Goal: Information Seeking & Learning: Learn about a topic

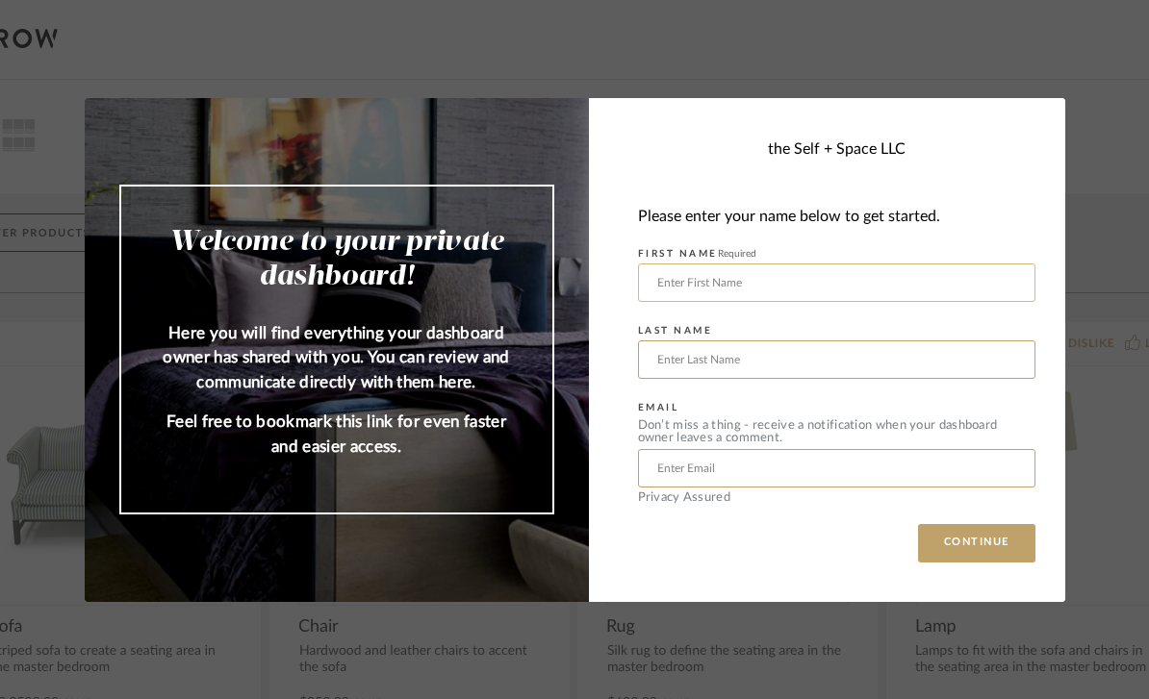
click at [749, 286] on input "text" at bounding box center [836, 283] width 397 height 38
type input "Praveen"
click at [797, 377] on input "text" at bounding box center [836, 360] width 397 height 38
type input "Kola"
click at [786, 459] on input "text" at bounding box center [836, 468] width 397 height 38
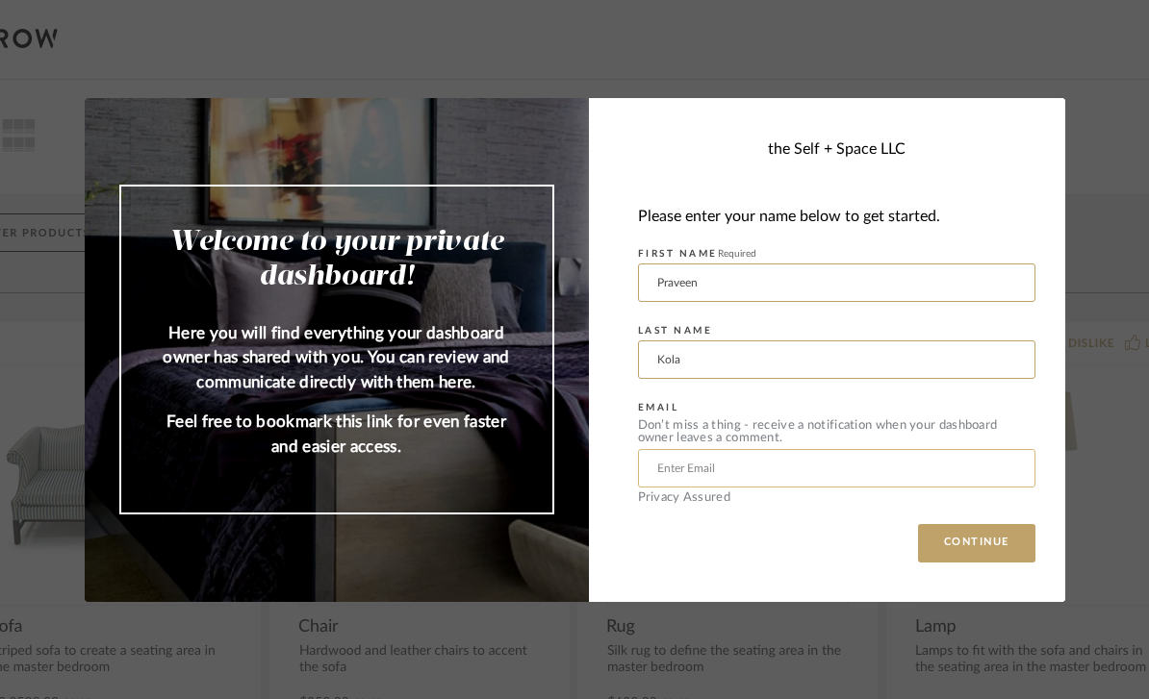
type input "[EMAIL_ADDRESS][DOMAIN_NAME]"
click at [988, 533] on button "CONTINUE" at bounding box center [976, 543] width 117 height 38
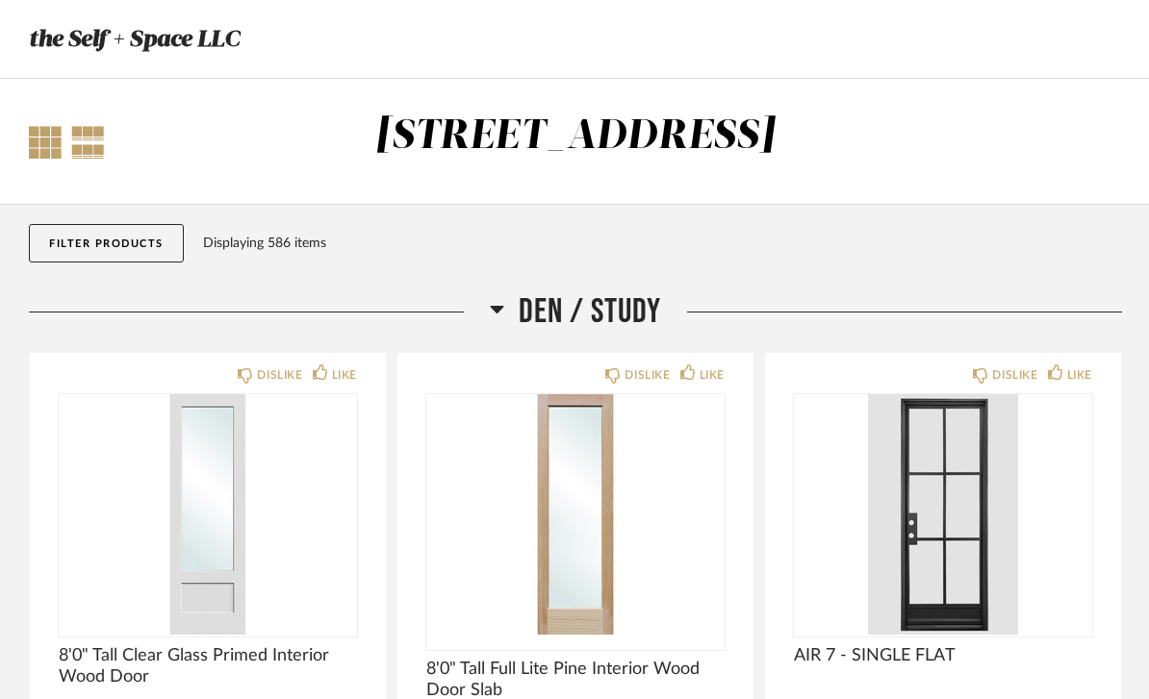
click at [53, 152] on div at bounding box center [45, 142] width 33 height 33
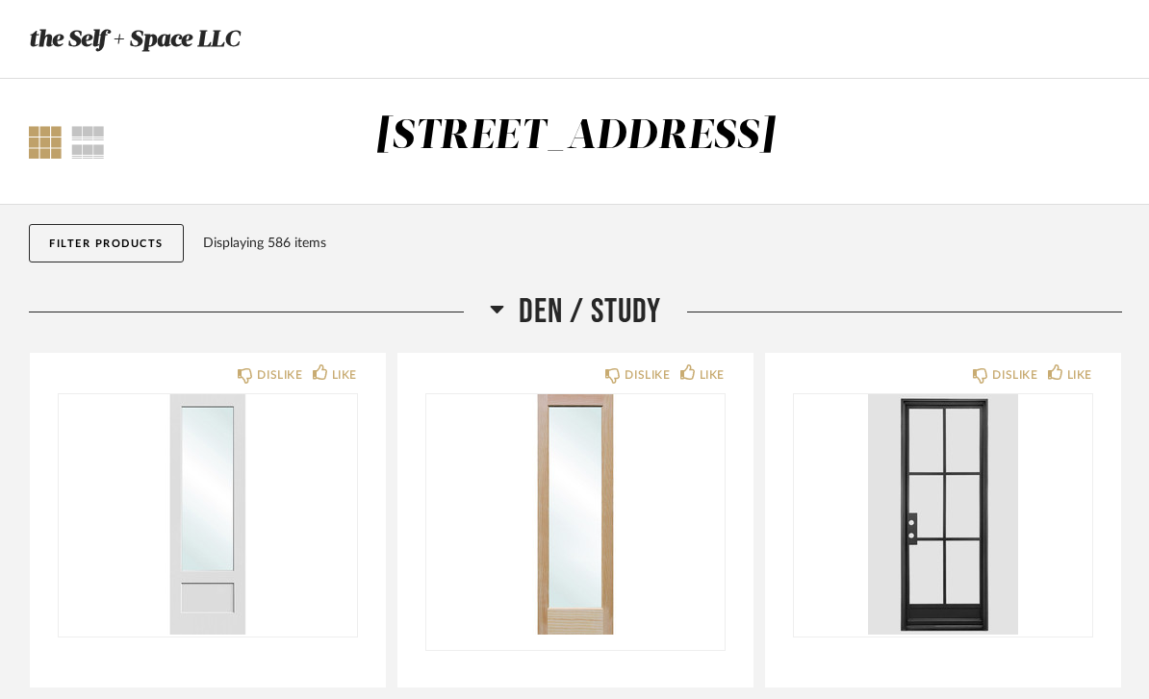
click at [71, 243] on button "Filter Products" at bounding box center [106, 243] width 155 height 38
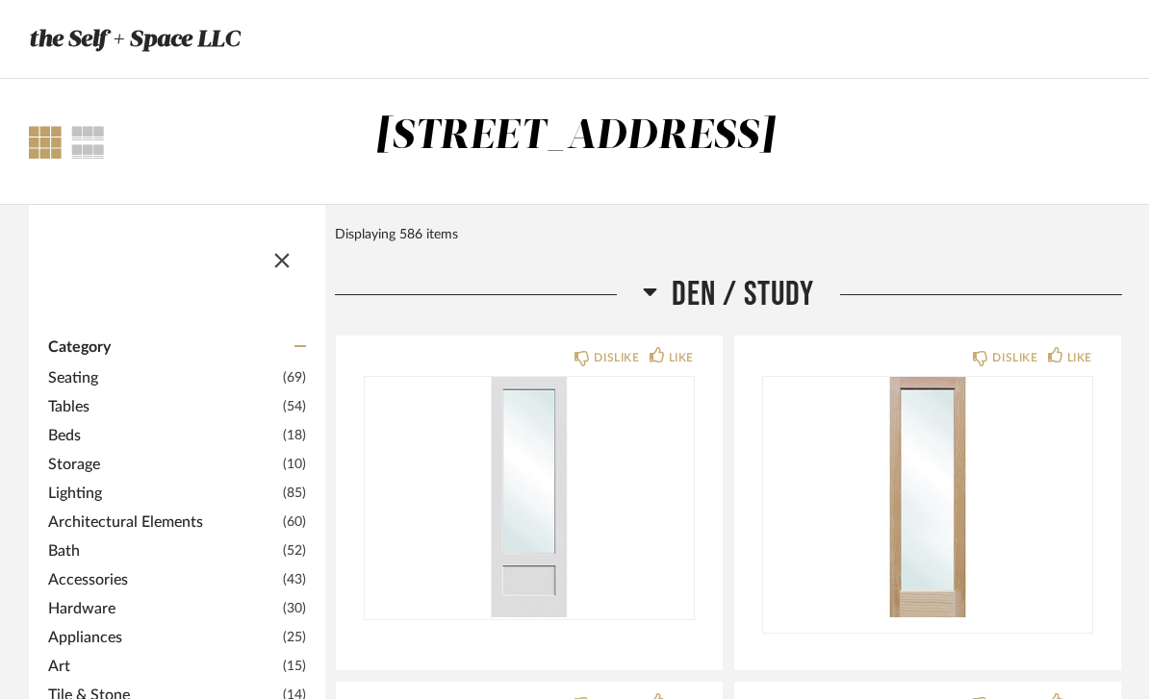
click at [279, 261] on span "button" at bounding box center [282, 257] width 46 height 46
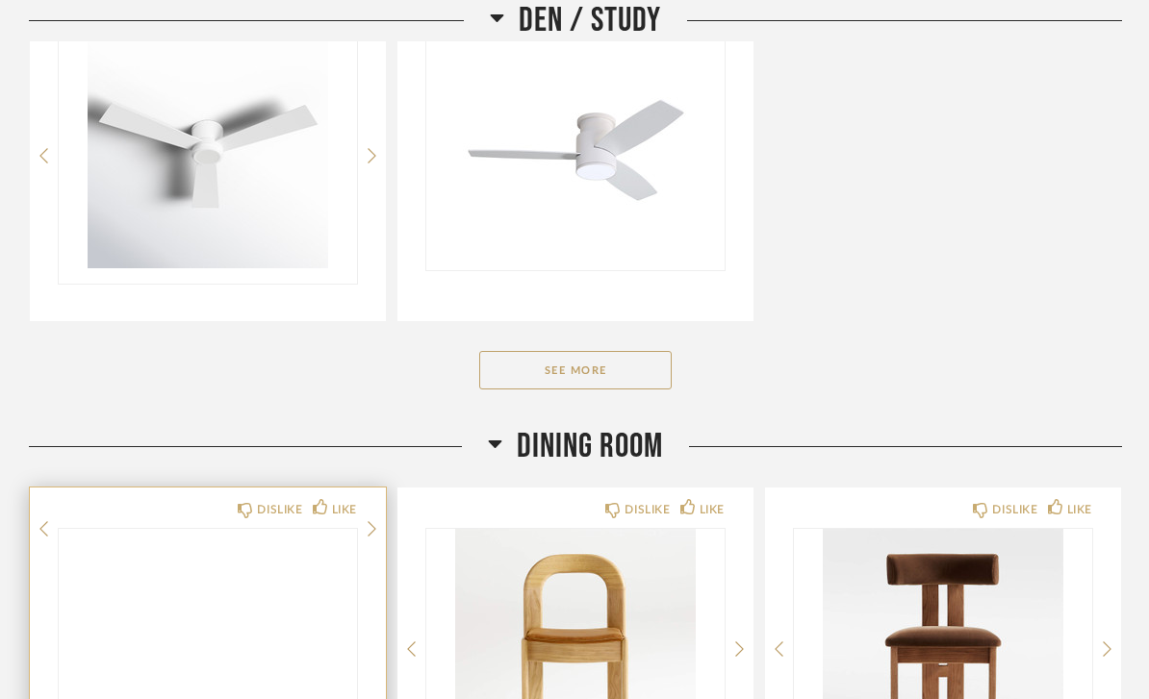
scroll to position [1082, 0]
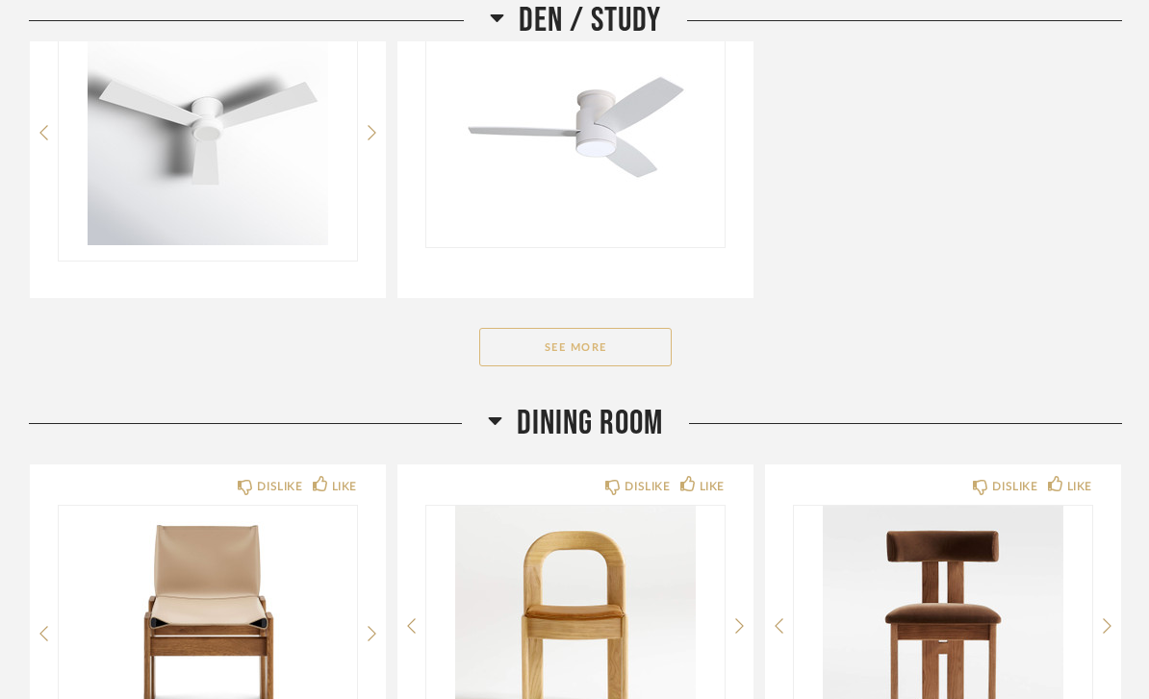
click at [570, 356] on button "See More" at bounding box center [575, 347] width 192 height 38
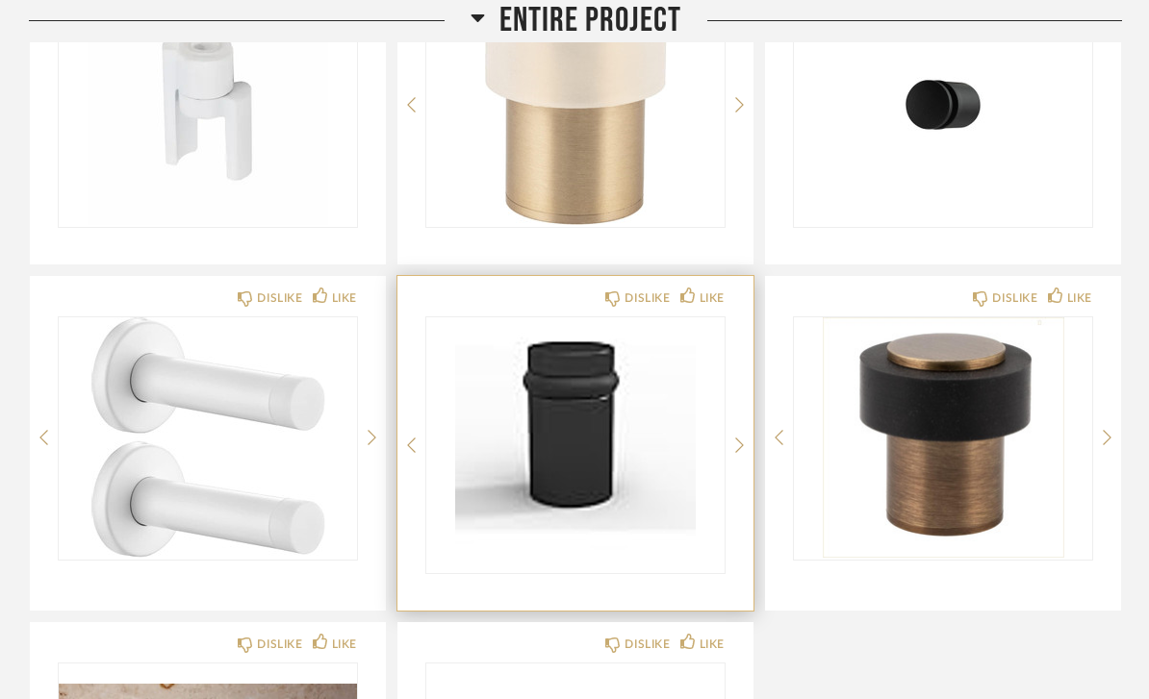
scroll to position [2733, 0]
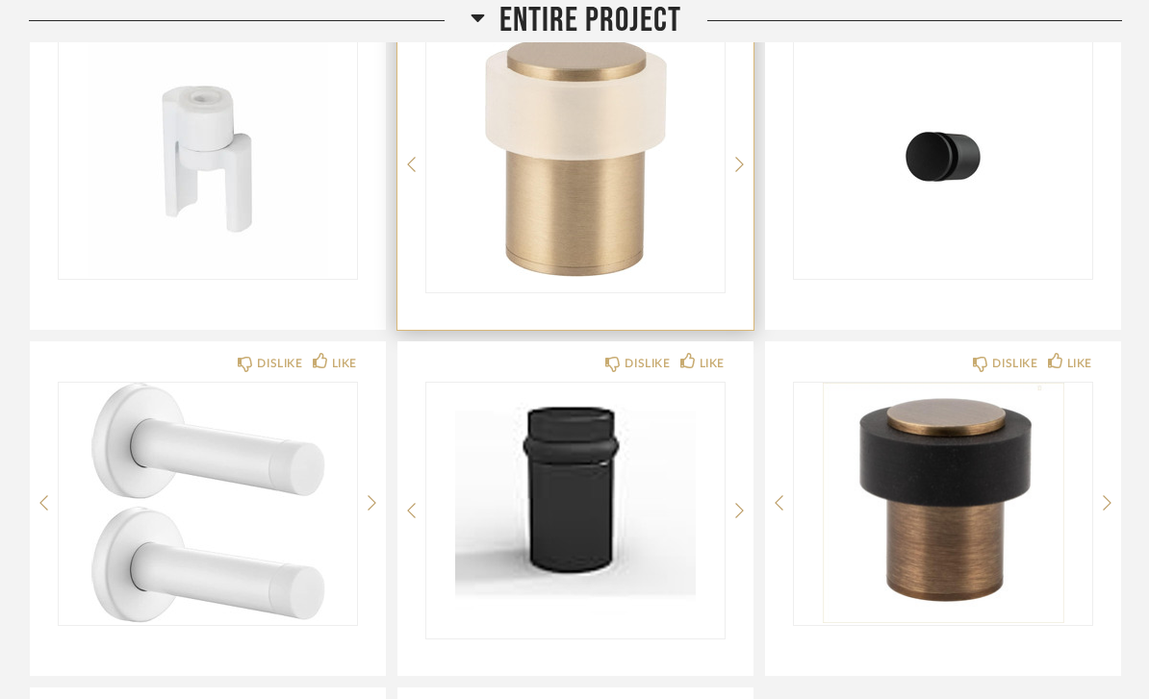
click at [0, 0] on img at bounding box center [0, 0] width 0 height 0
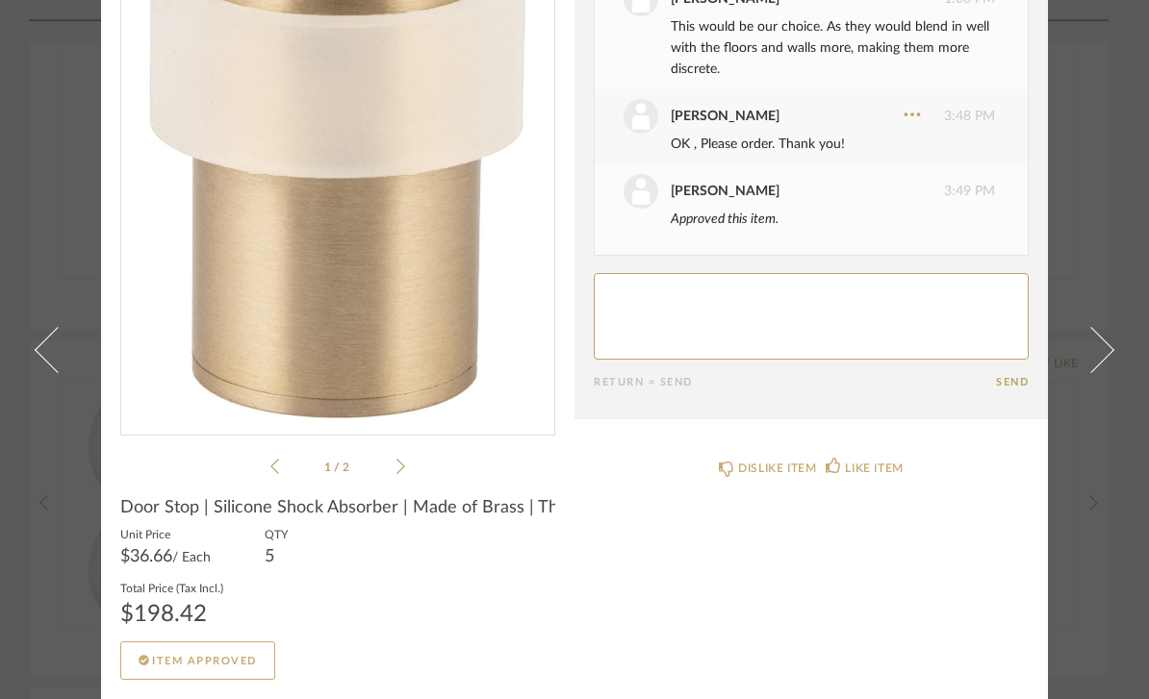
scroll to position [148, 0]
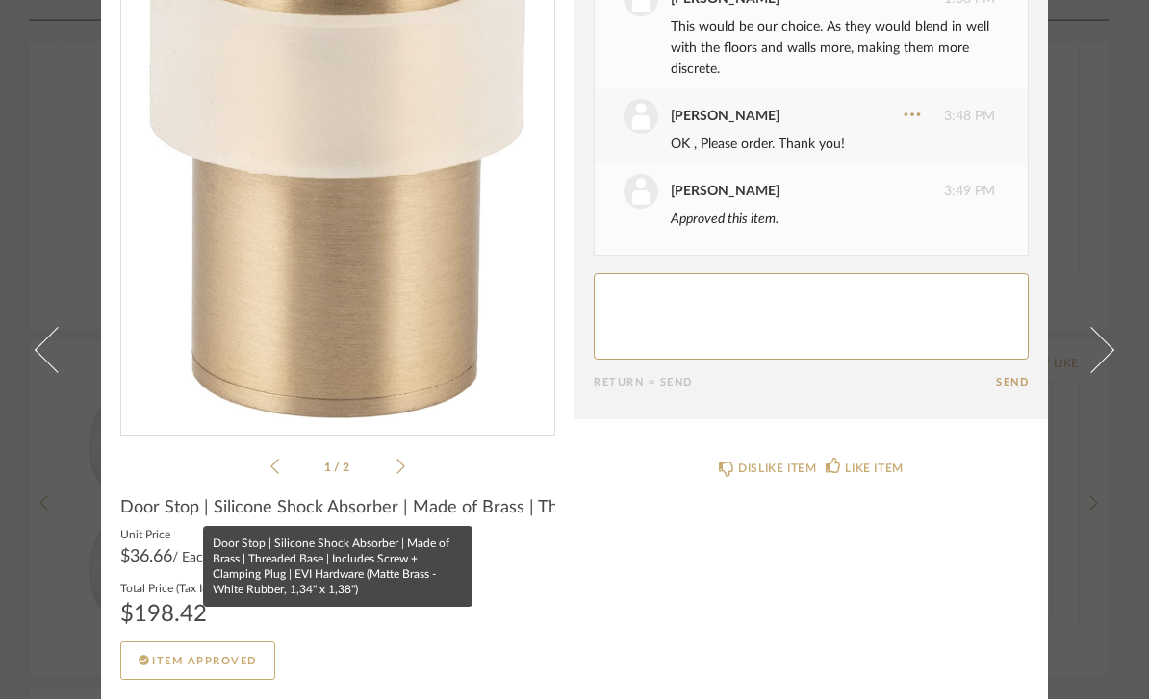
click at [472, 512] on span "Door Stop | Silicone Shock Absorber | Made of Brass | Threaded Base | Includes …" at bounding box center [337, 507] width 435 height 21
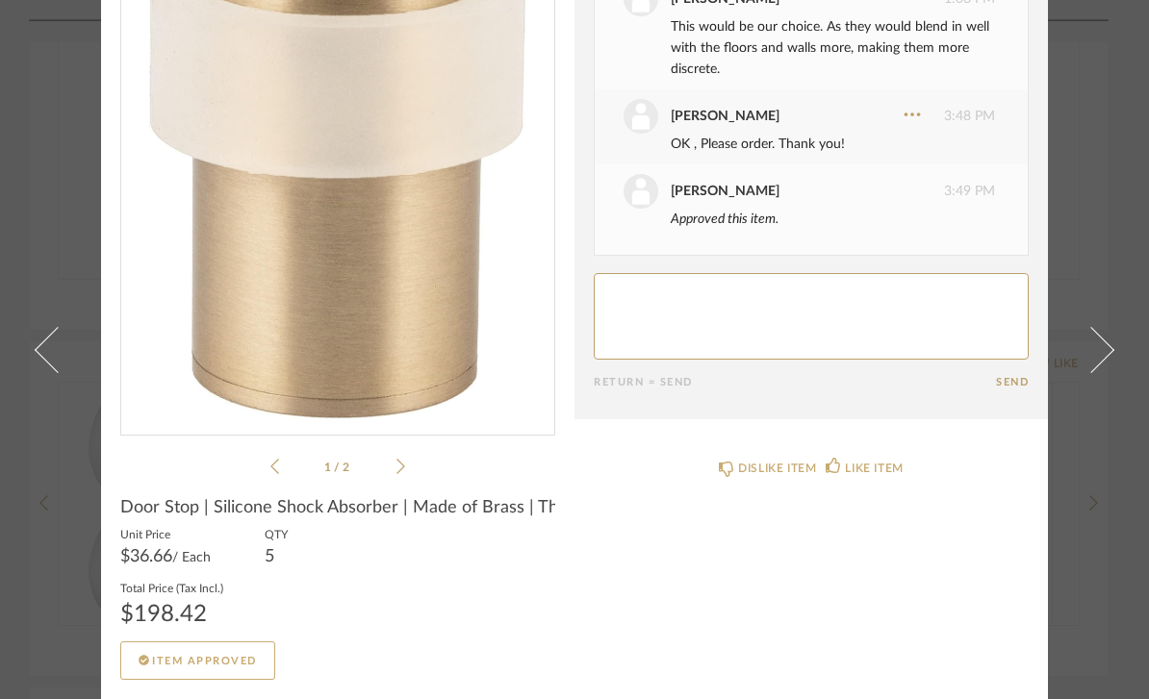
click at [412, 512] on span "Door Stop | Silicone Shock Absorber | Made of Brass | Threaded Base | Includes …" at bounding box center [337, 507] width 435 height 21
click at [393, 468] on li "1 / 2" at bounding box center [337, 466] width 117 height 23
click at [395, 469] on li "1 / 2" at bounding box center [337, 466] width 117 height 23
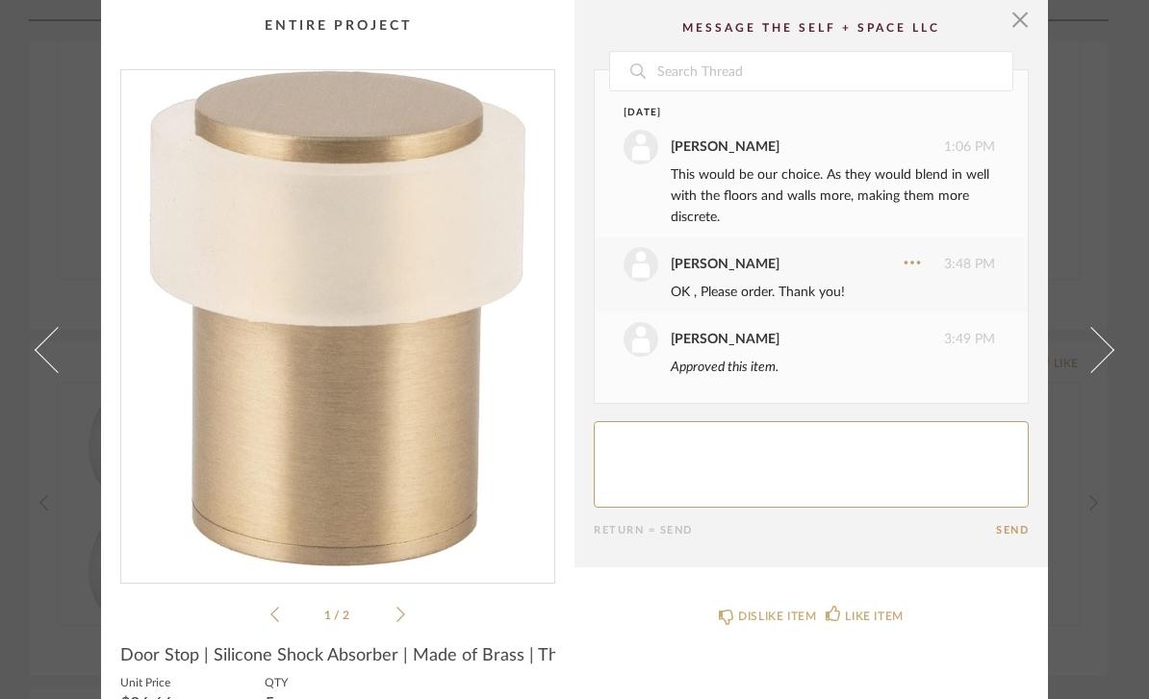
scroll to position [0, 0]
click at [395, 615] on li "1 / 2" at bounding box center [337, 614] width 117 height 23
click at [411, 607] on div "1 / 2" at bounding box center [337, 347] width 435 height 557
click at [404, 616] on icon at bounding box center [400, 614] width 9 height 17
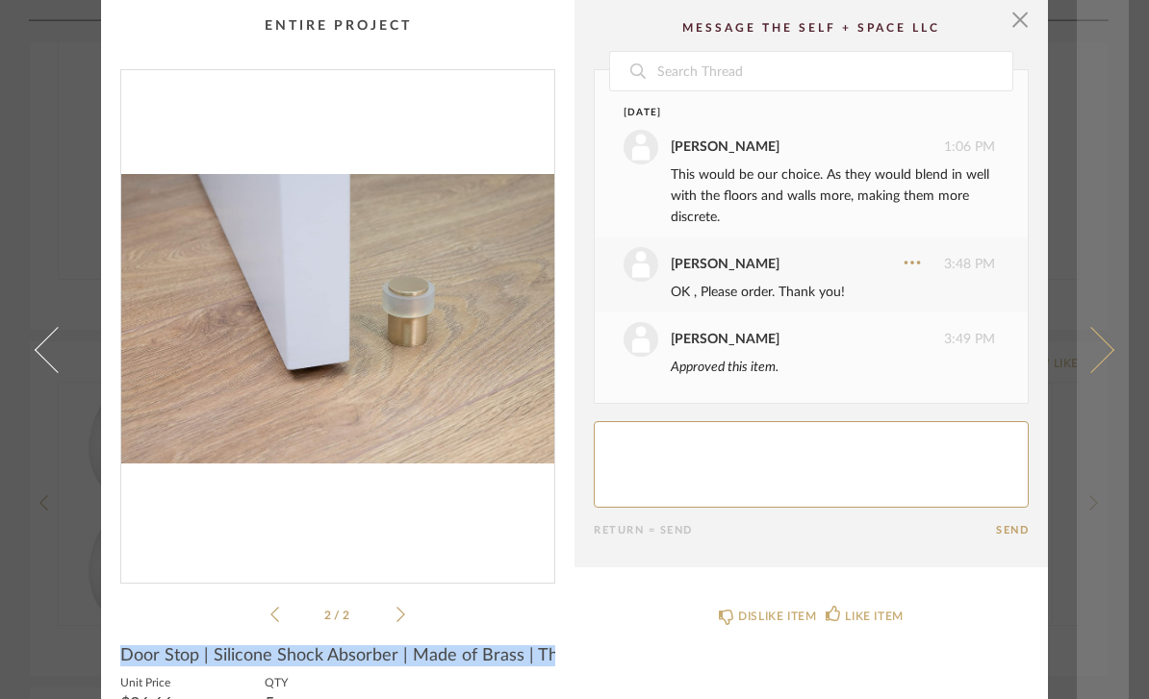
click at [1098, 368] on span at bounding box center [1091, 349] width 46 height 46
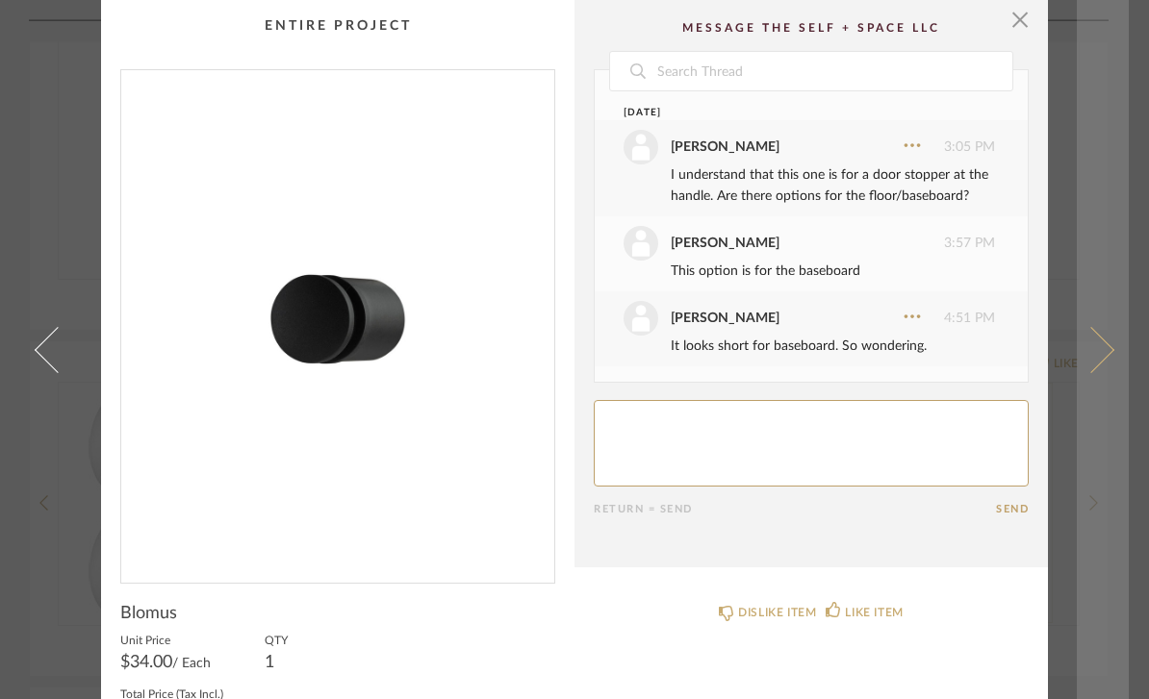
click at [1103, 272] on link at bounding box center [1103, 349] width 52 height 699
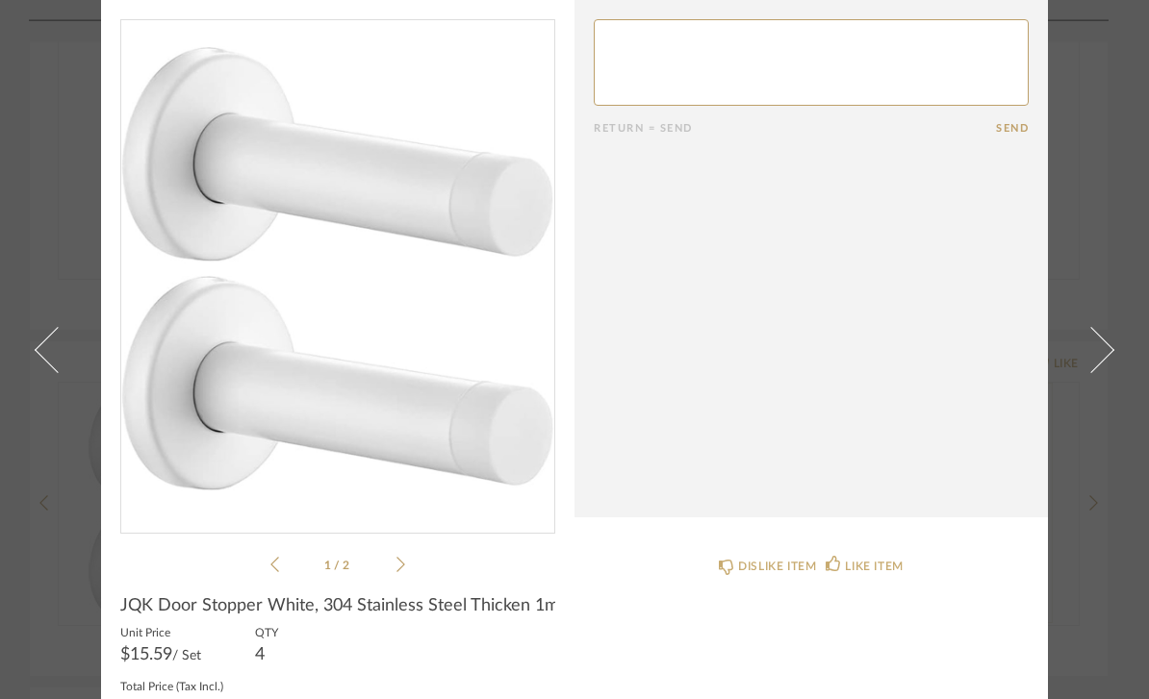
scroll to position [30, 0]
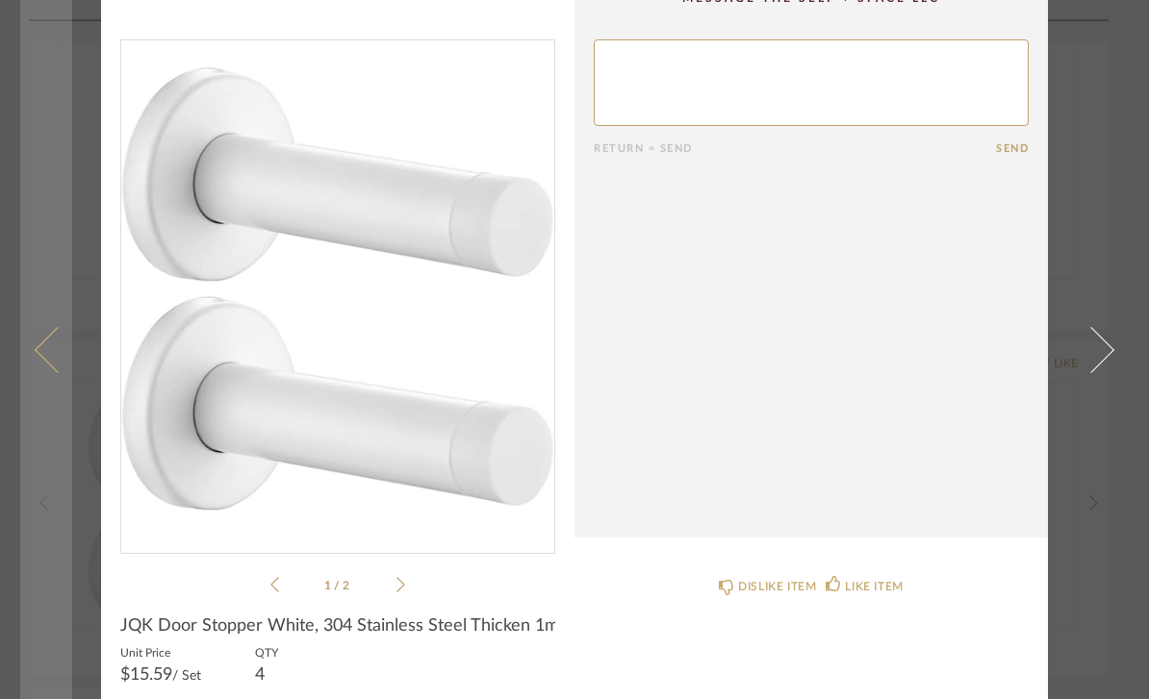
click at [25, 543] on link at bounding box center [46, 349] width 52 height 699
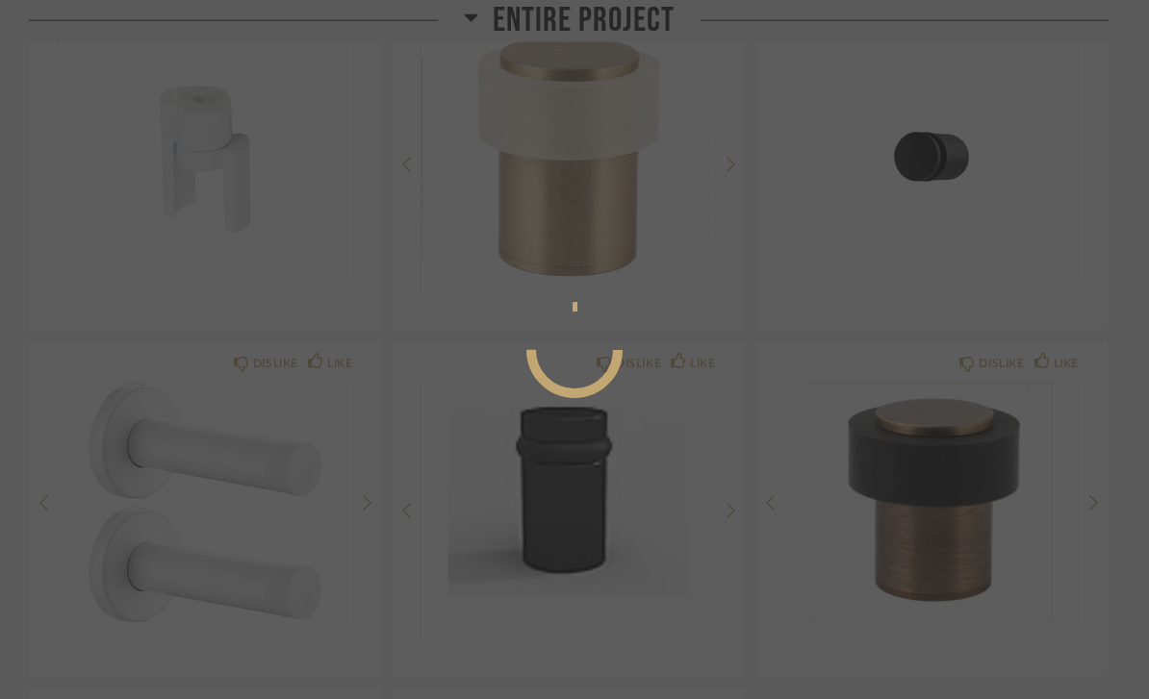
scroll to position [0, 0]
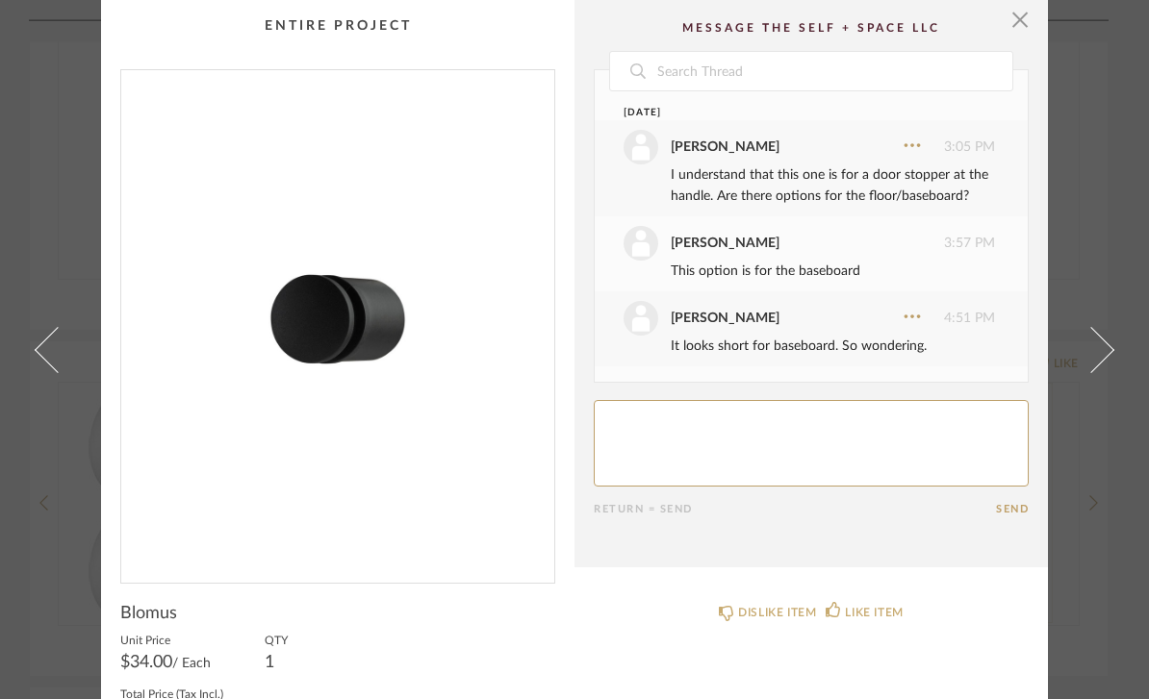
click at [1105, 225] on link at bounding box center [1103, 349] width 52 height 699
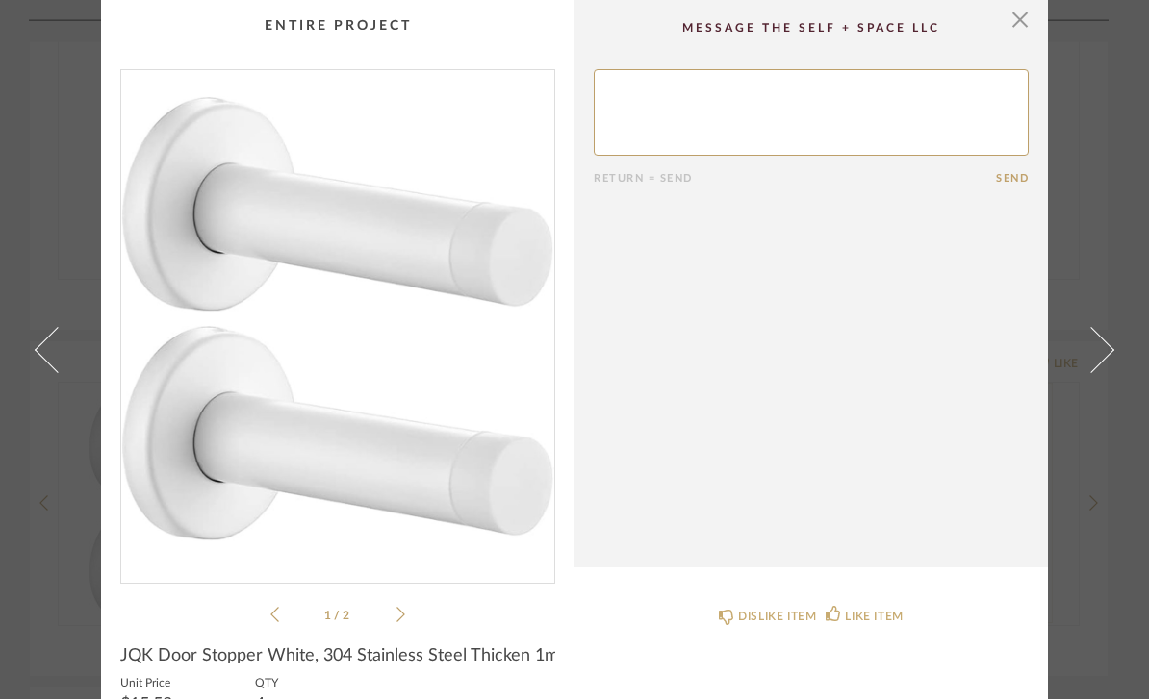
click at [1028, 43] on cpp-summary-comments "Return = Send Send" at bounding box center [810, 284] width 473 height 568
click at [1023, 23] on span "button" at bounding box center [1020, 19] width 38 height 38
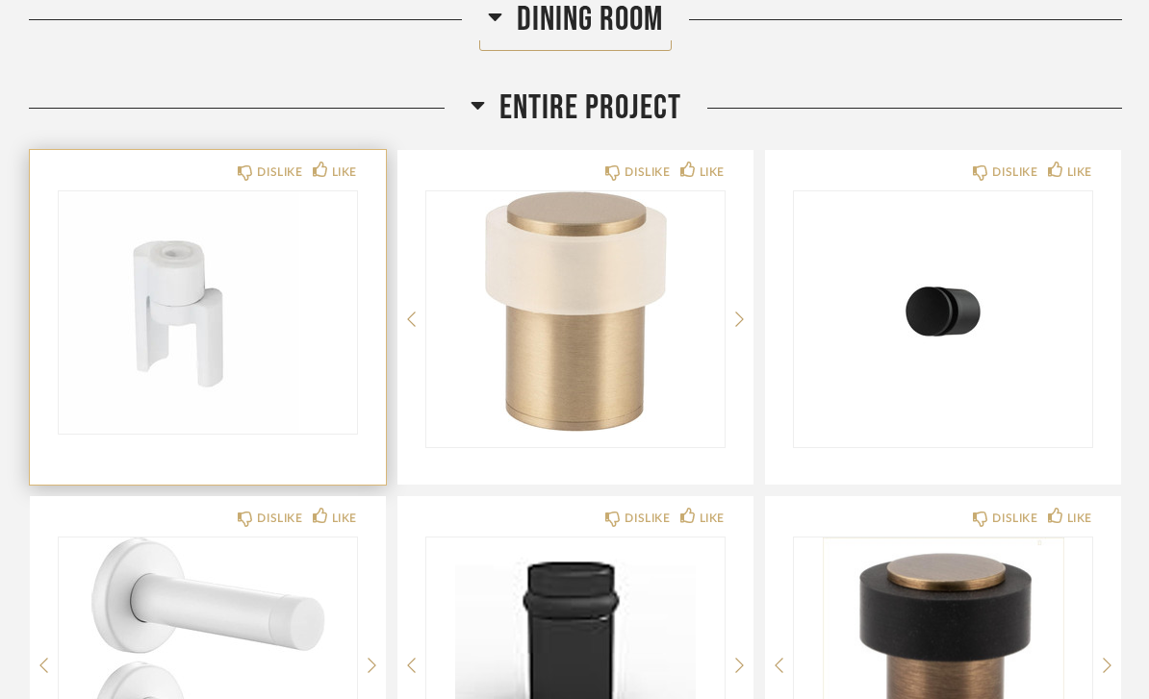
scroll to position [2479, 0]
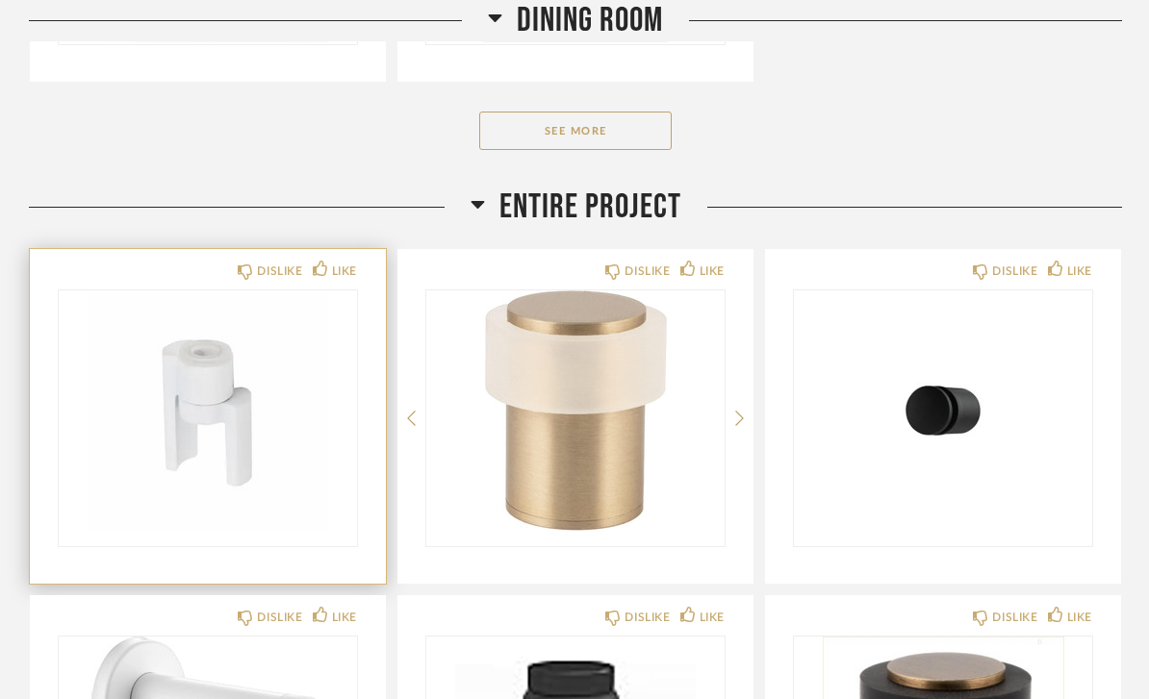
click at [0, 0] on img at bounding box center [0, 0] width 0 height 0
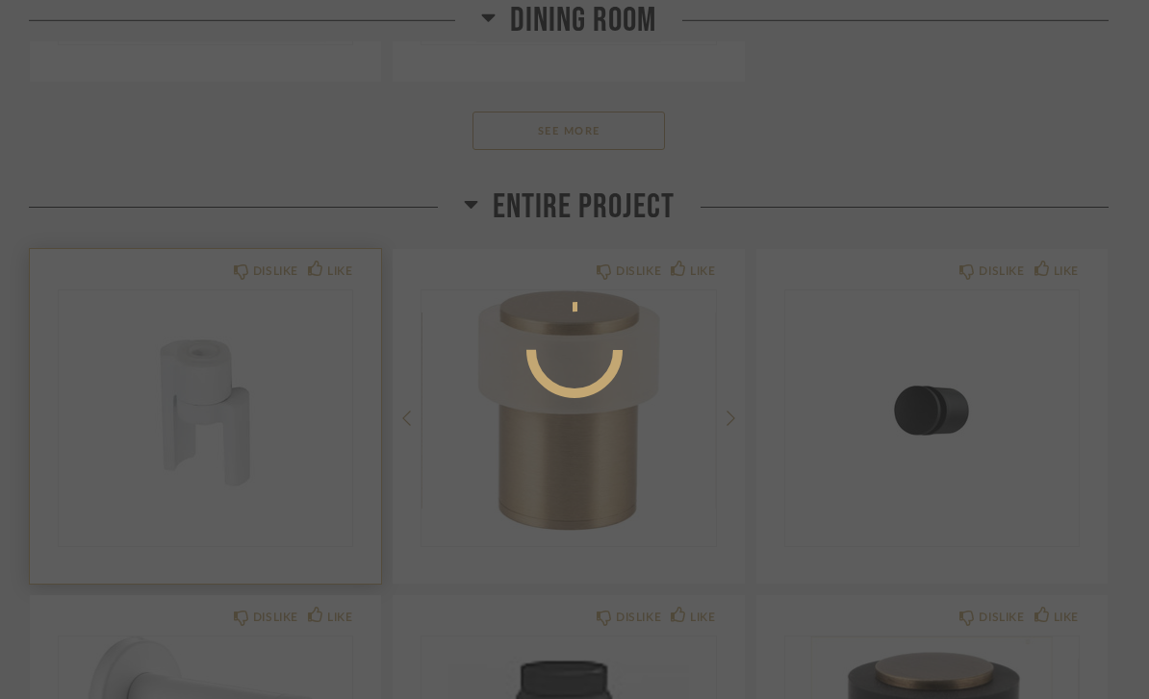
scroll to position [0, 0]
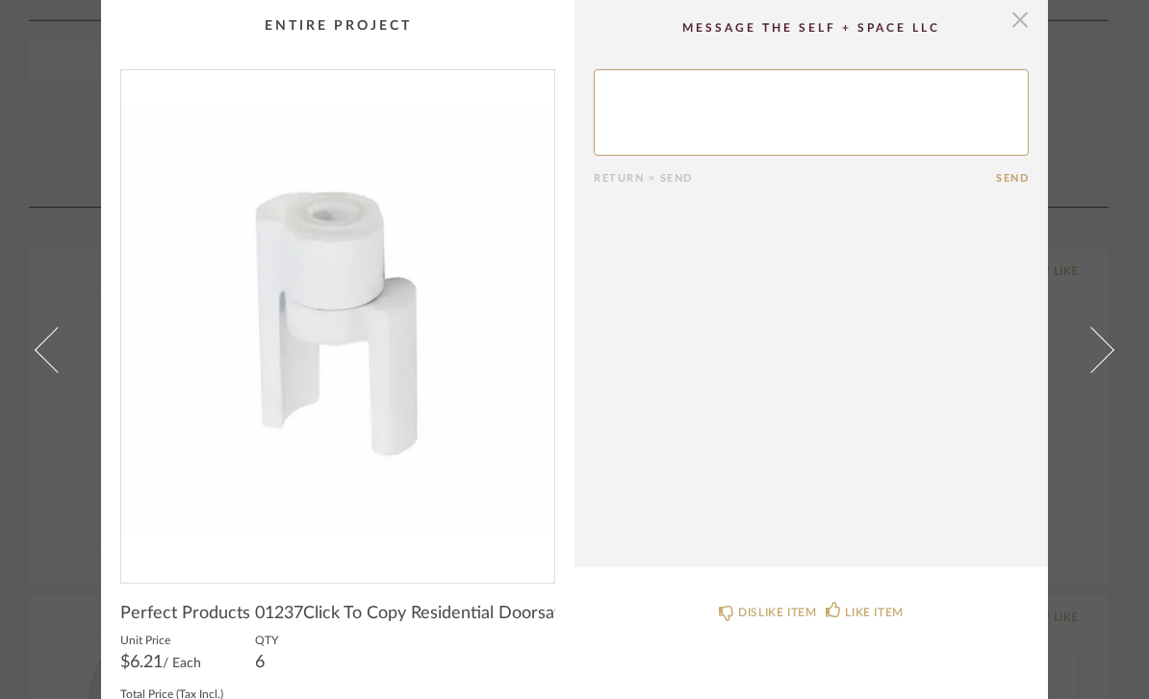
click at [1017, 24] on span "button" at bounding box center [1020, 19] width 38 height 38
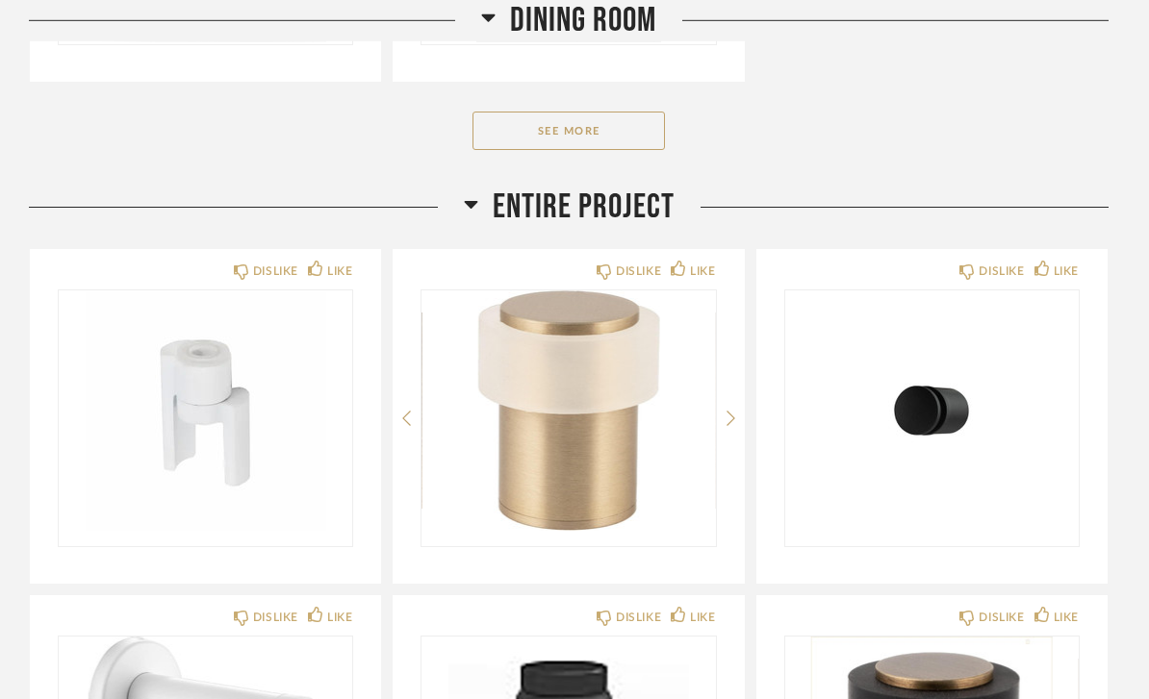
scroll to position [2479, 0]
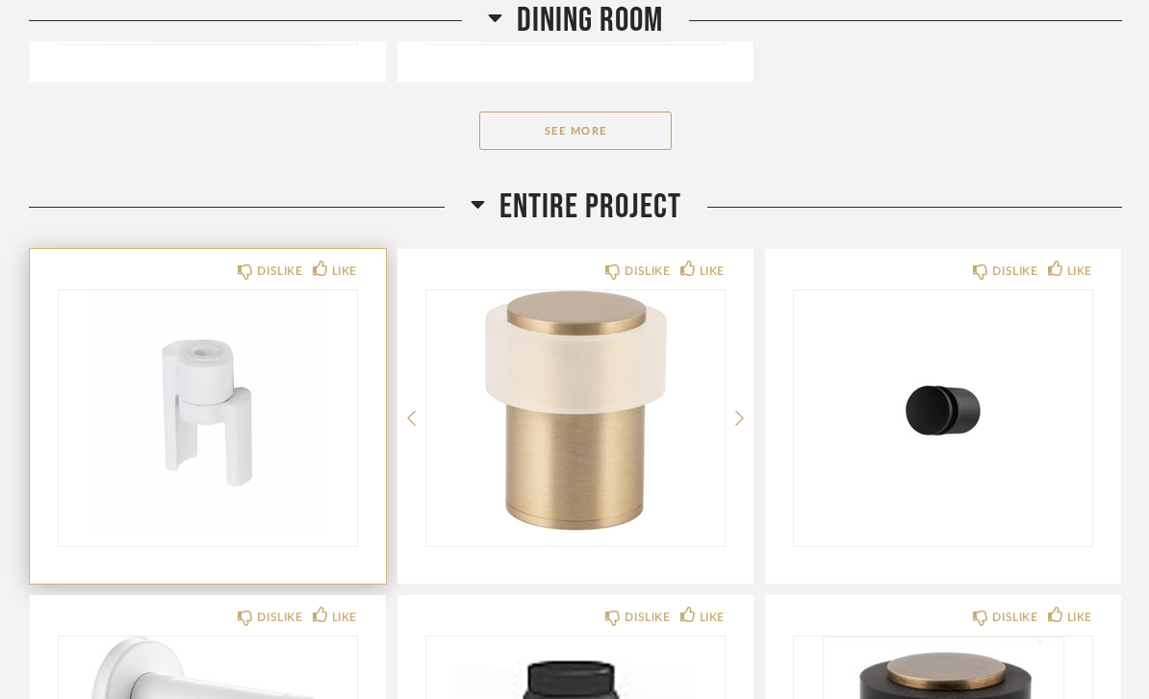
click at [282, 403] on img "0" at bounding box center [208, 411] width 298 height 241
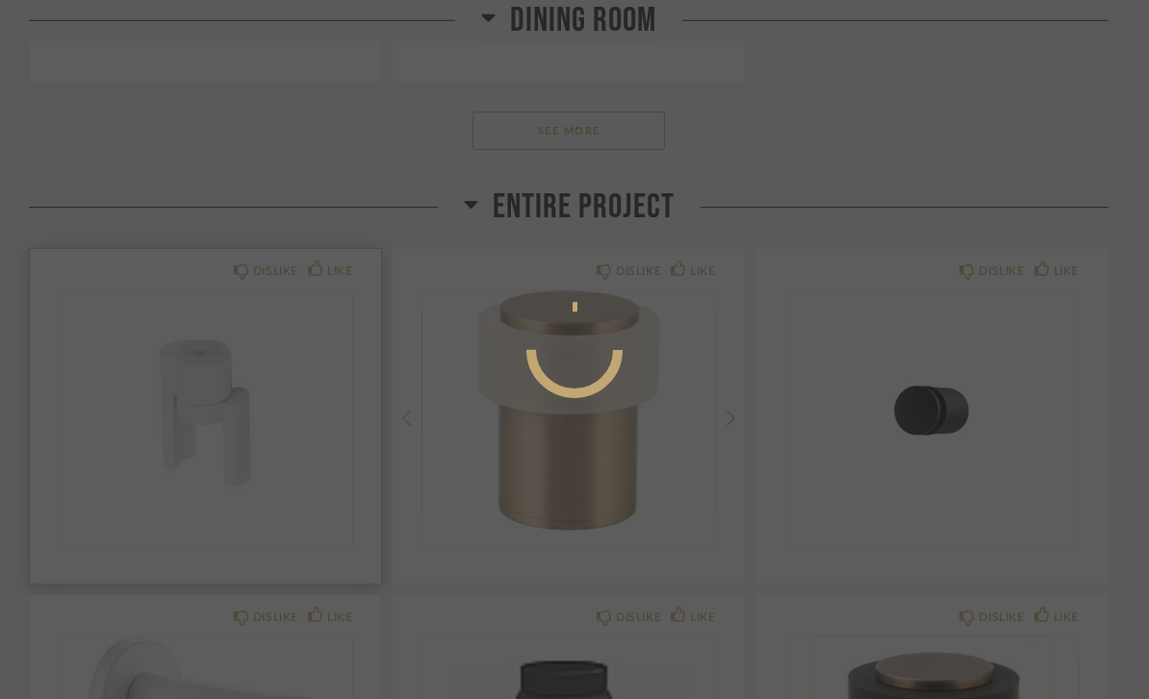
scroll to position [0, 0]
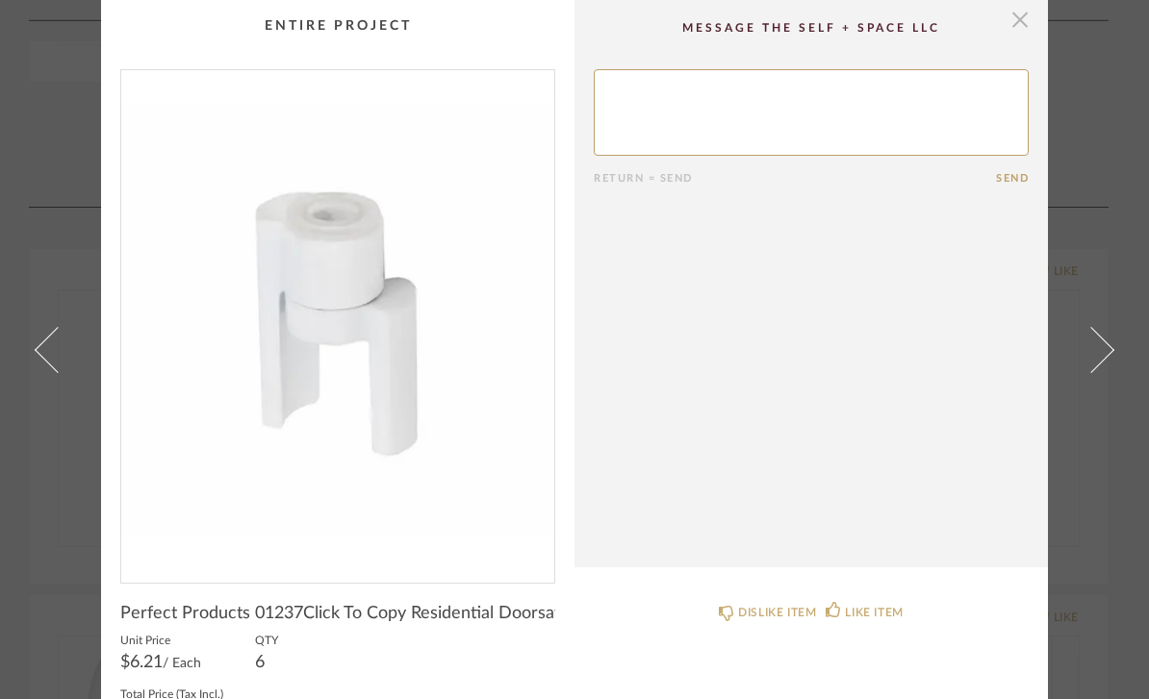
click at [1023, 22] on span "button" at bounding box center [1020, 19] width 38 height 38
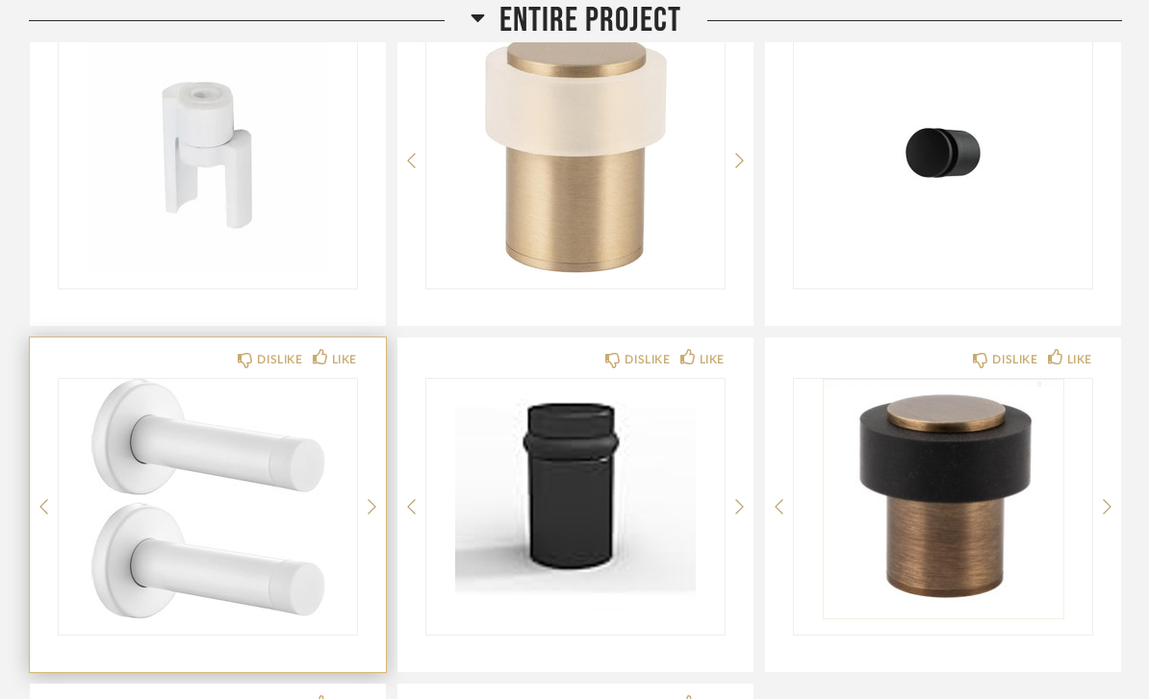
scroll to position [2748, 0]
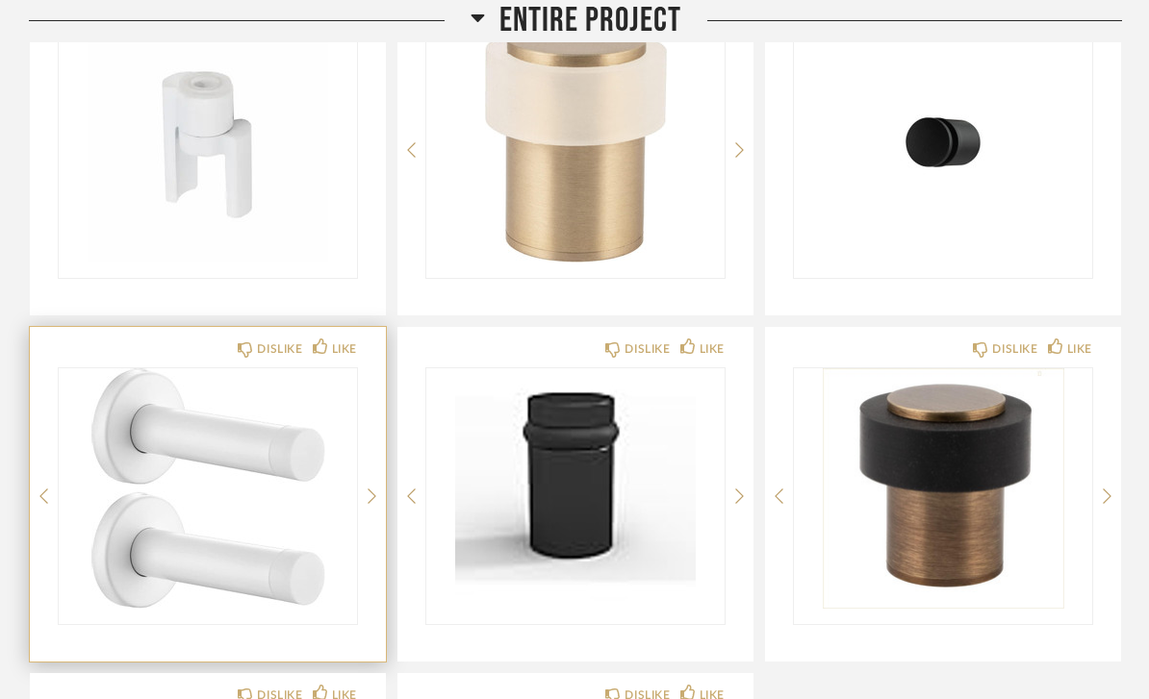
click at [279, 540] on img "0" at bounding box center [208, 488] width 298 height 241
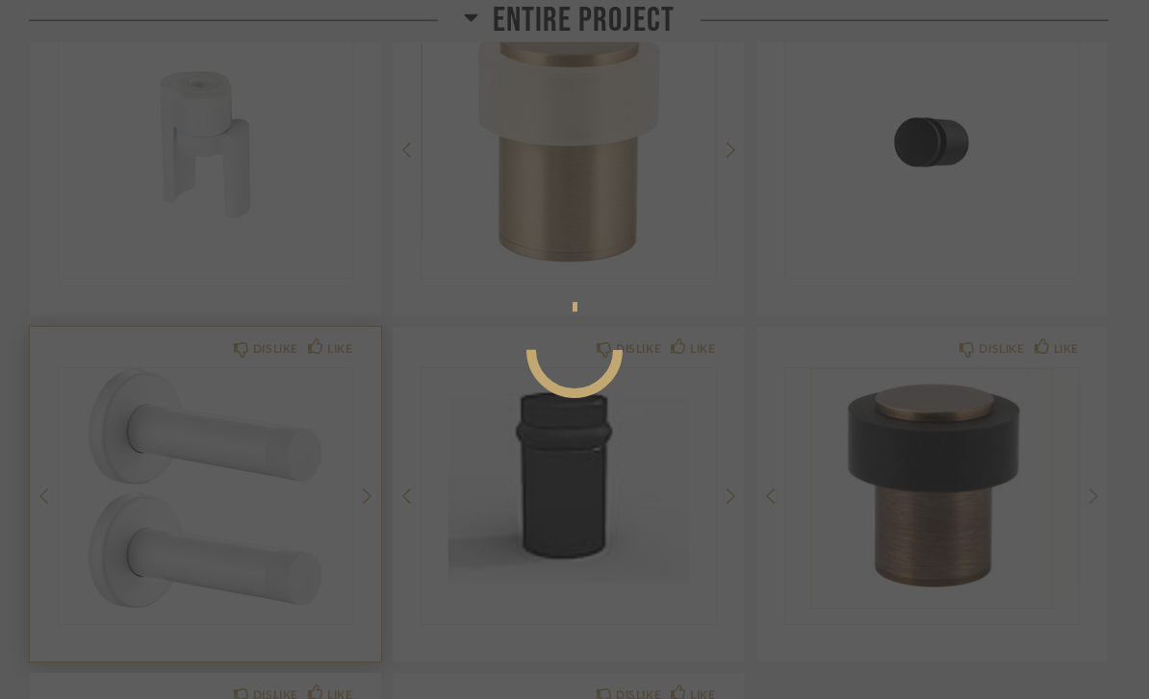
scroll to position [0, 0]
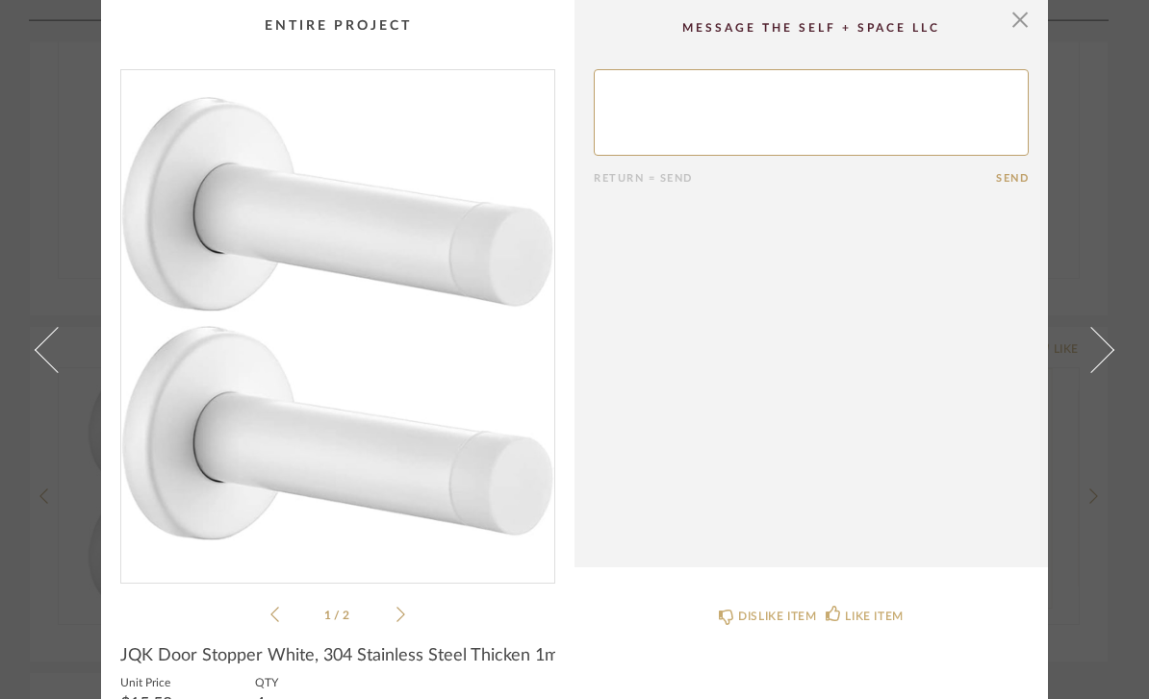
click at [398, 620] on icon at bounding box center [400, 614] width 9 height 17
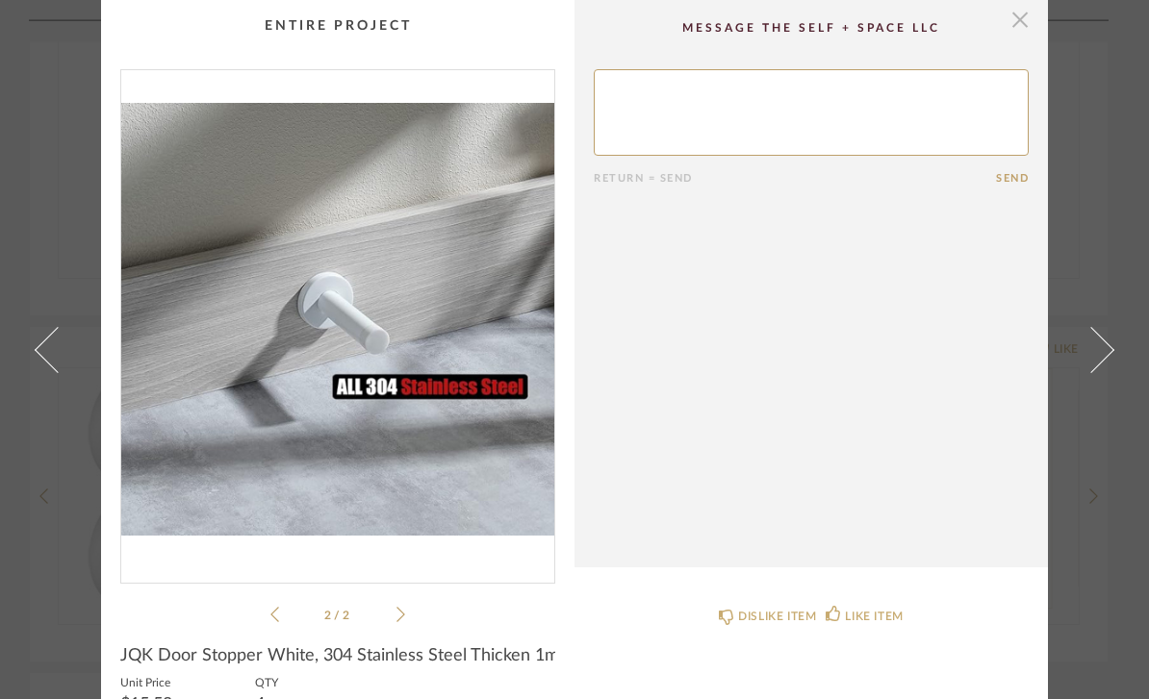
click at [1028, 23] on span "button" at bounding box center [1020, 19] width 38 height 38
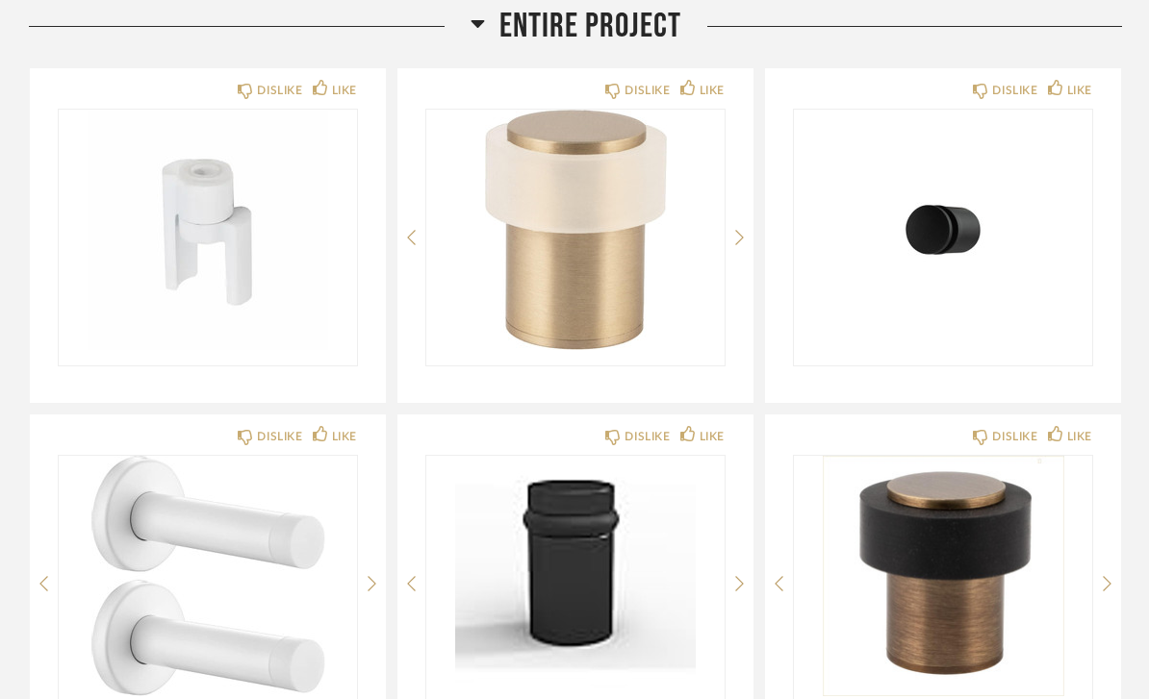
scroll to position [2661, 0]
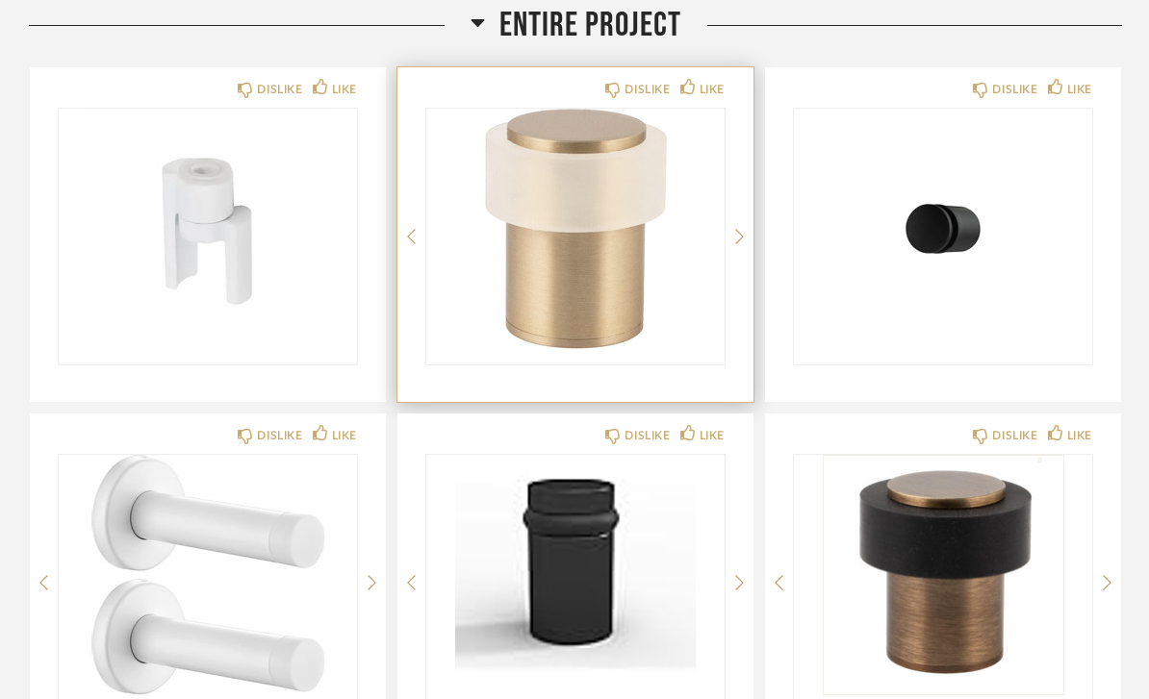
click at [584, 259] on img "0" at bounding box center [575, 229] width 298 height 241
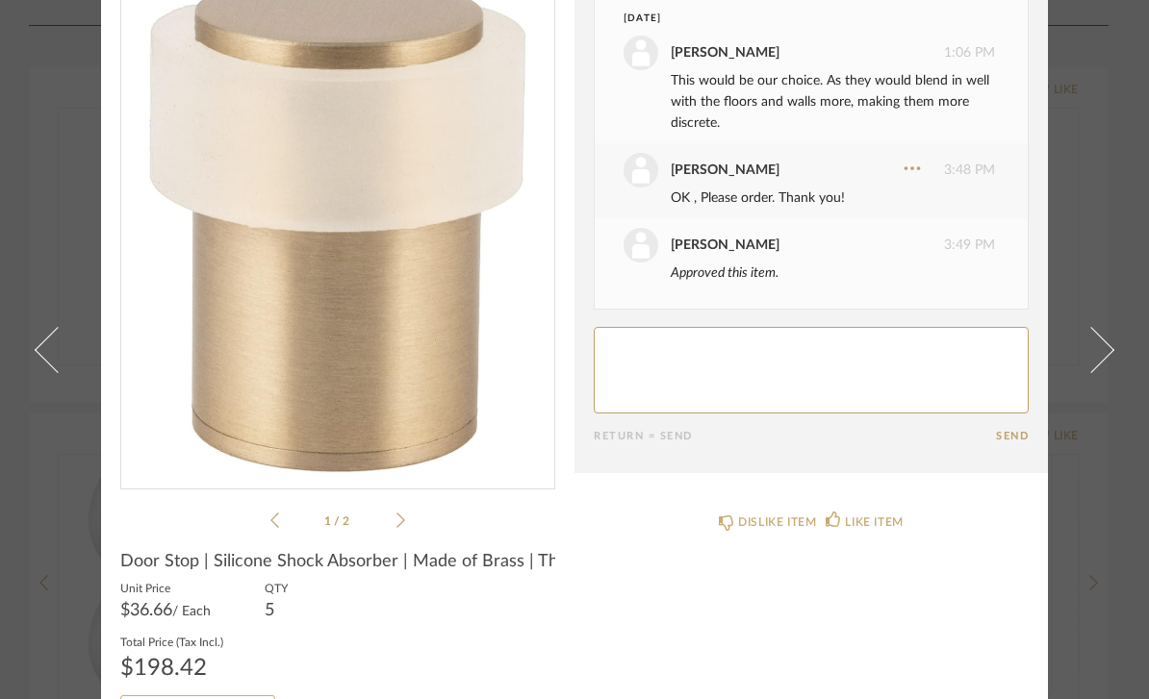
scroll to position [95, 0]
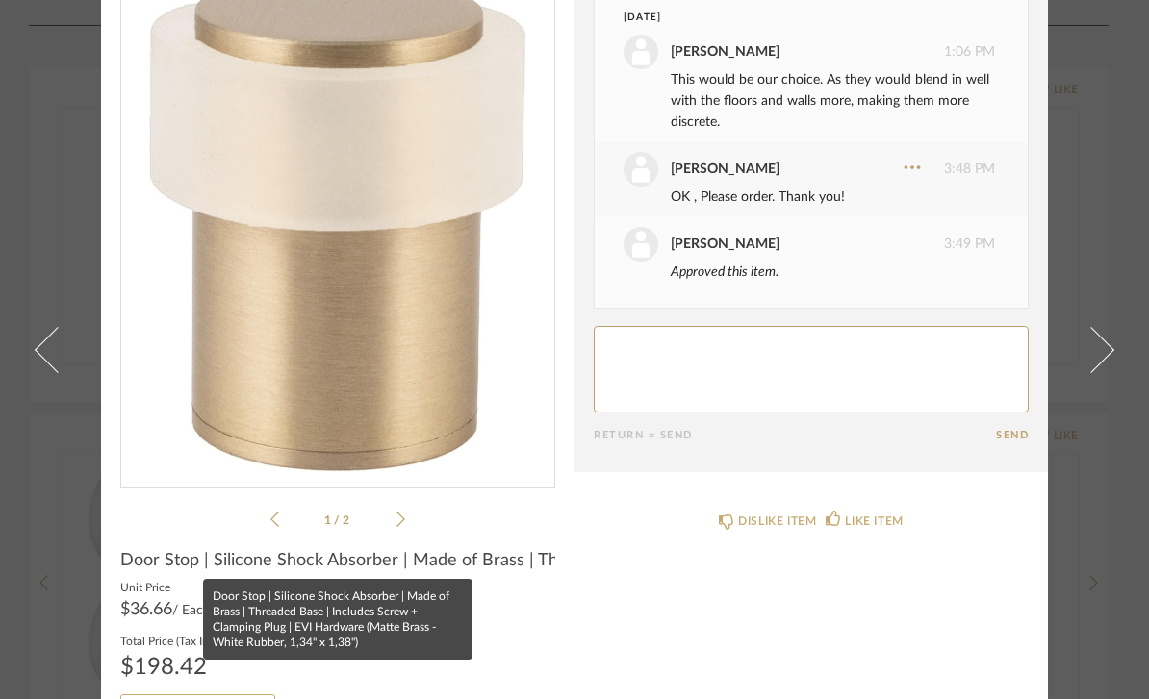
click at [434, 552] on span "Door Stop | Silicone Shock Absorber | Made of Brass | Threaded Base | Includes …" at bounding box center [337, 560] width 435 height 21
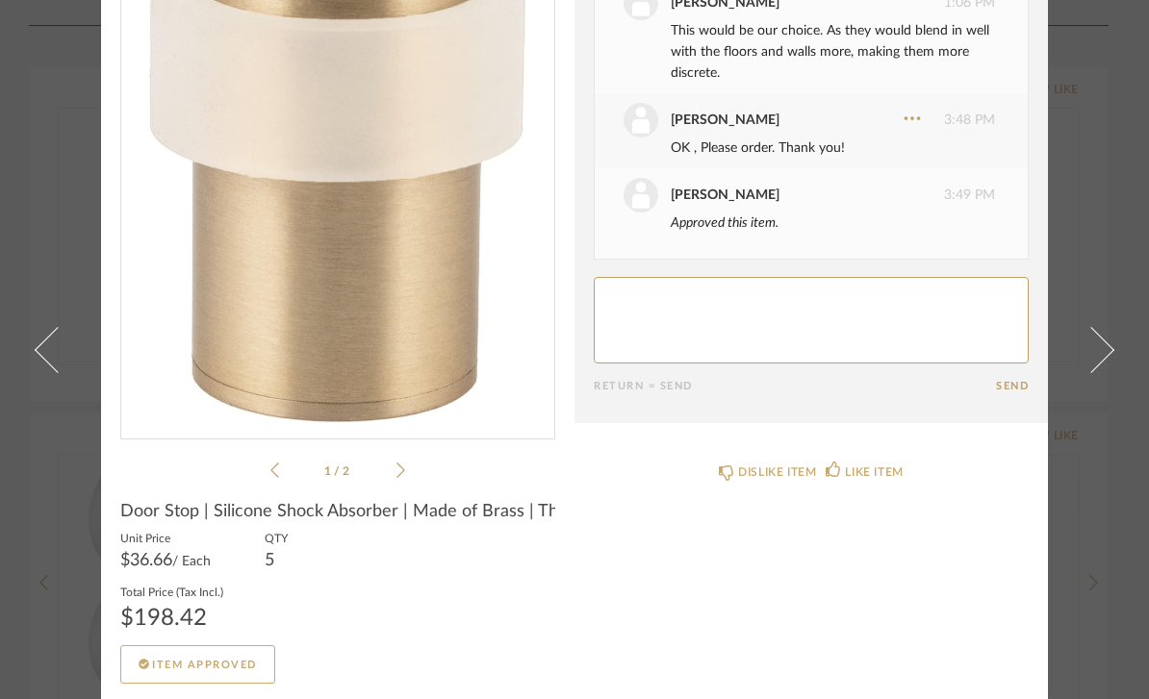
scroll to position [0, 0]
